Goal: Task Accomplishment & Management: Use online tool/utility

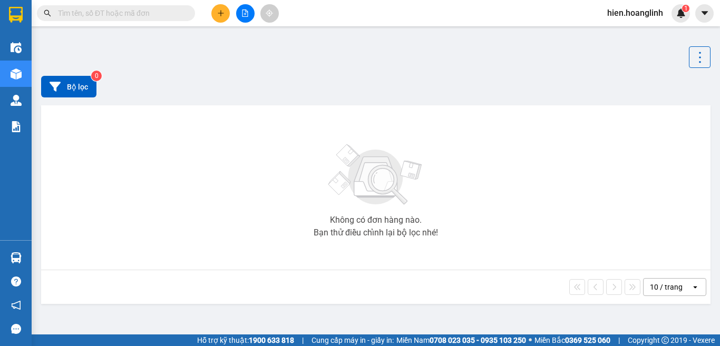
click at [246, 14] on icon "file-add" at bounding box center [246, 12] width 6 height 7
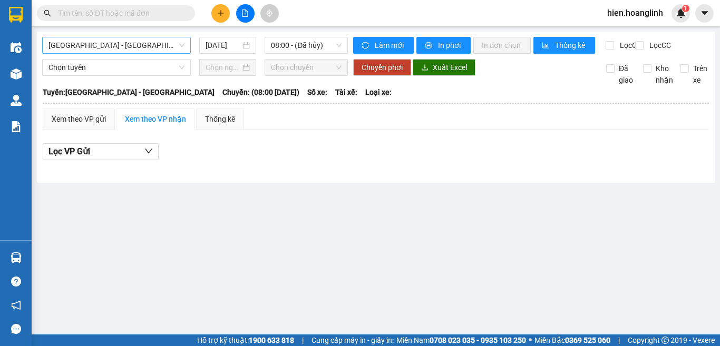
click at [142, 41] on span "[GEOGRAPHIC_DATA] - [GEOGRAPHIC_DATA]" at bounding box center [117, 45] width 136 height 16
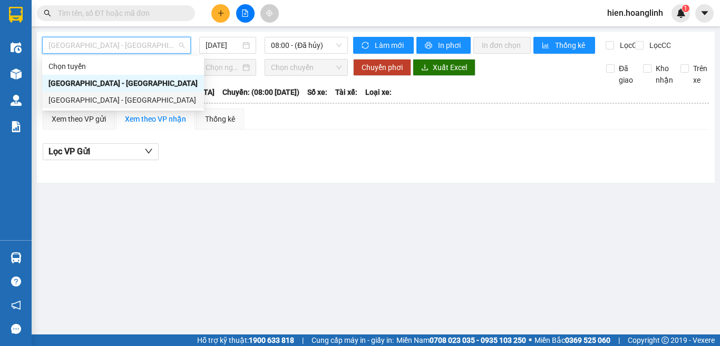
click at [121, 101] on div "[GEOGRAPHIC_DATA] - [GEOGRAPHIC_DATA]" at bounding box center [123, 100] width 149 height 12
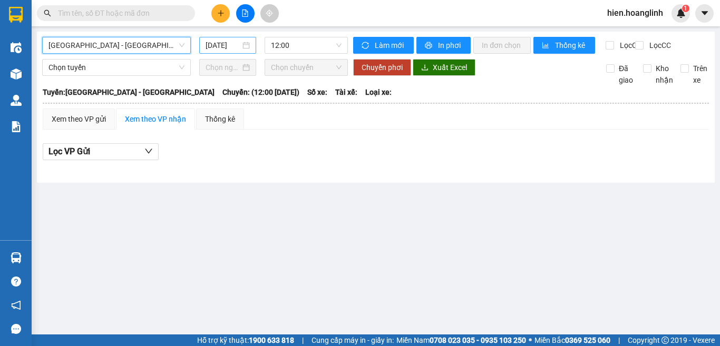
click at [228, 45] on input "[DATE]" at bounding box center [223, 46] width 35 height 12
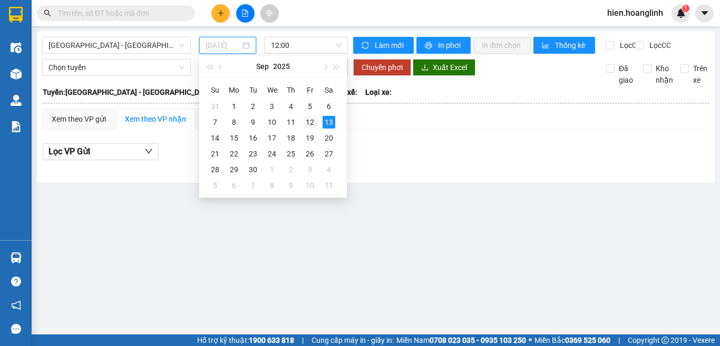
click at [308, 125] on div "12" at bounding box center [310, 122] width 13 height 13
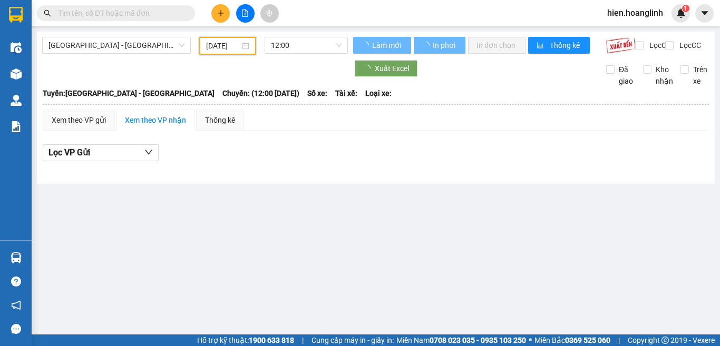
type input "[DATE]"
click at [302, 44] on span "12:00" at bounding box center [306, 45] width 71 height 16
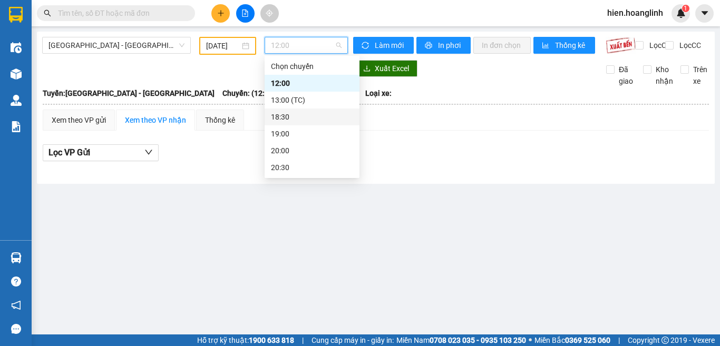
click at [282, 116] on div "18:30" at bounding box center [312, 117] width 82 height 12
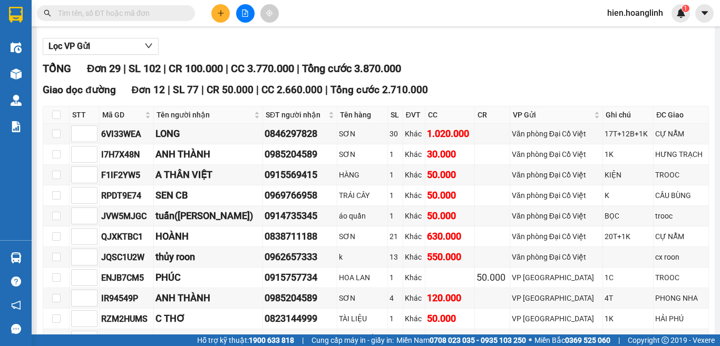
scroll to position [105, 0]
